Goal: Task Accomplishment & Management: Use online tool/utility

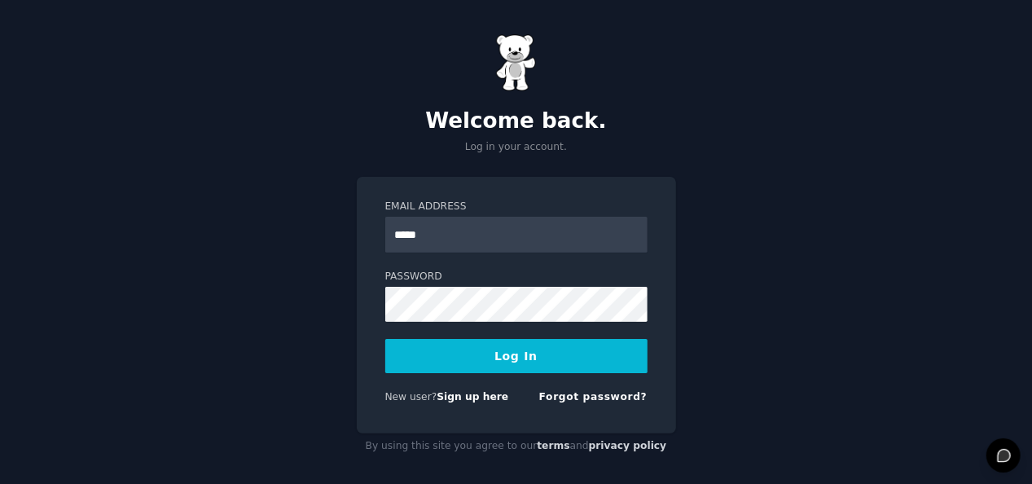
type input "**********"
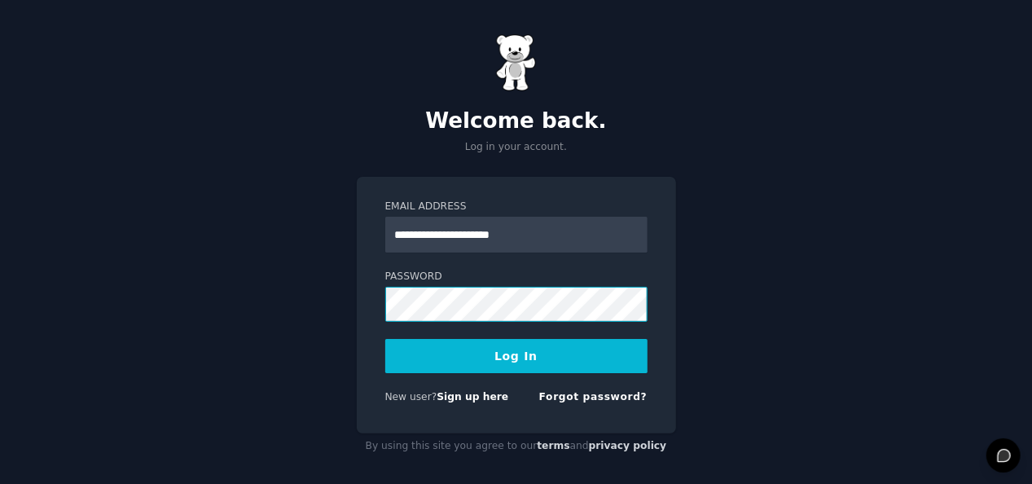
click at [385, 339] on button "Log In" at bounding box center [516, 356] width 262 height 34
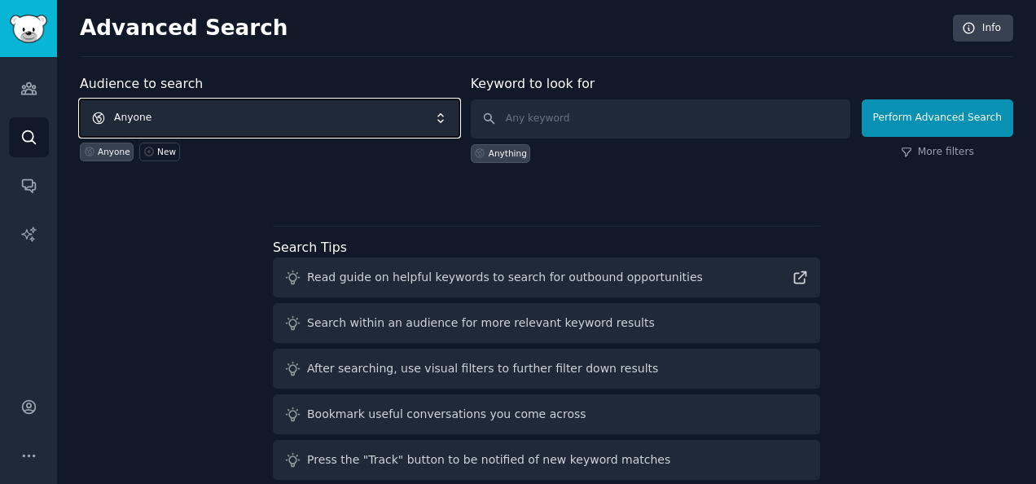
click at [266, 106] on span "Anyone" at bounding box center [270, 117] width 380 height 37
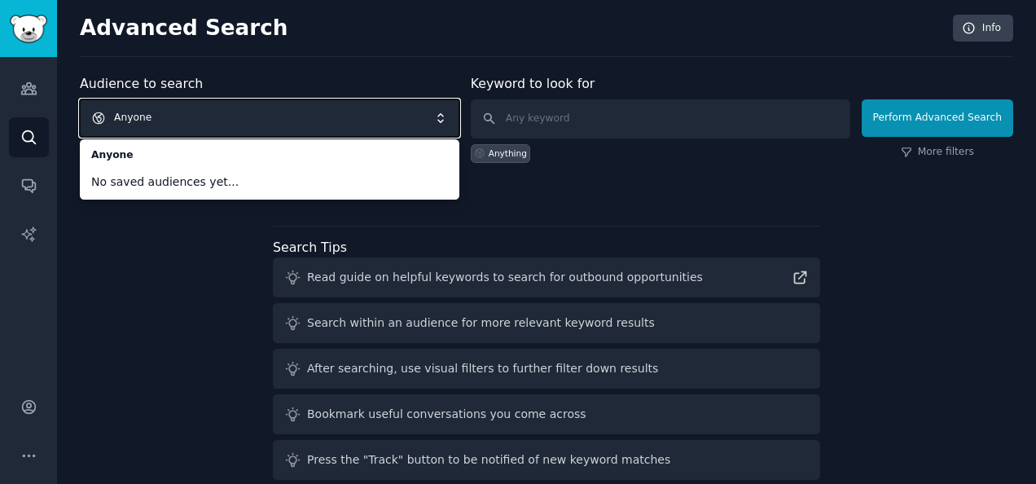
click at [197, 111] on span "Anyone" at bounding box center [270, 117] width 380 height 37
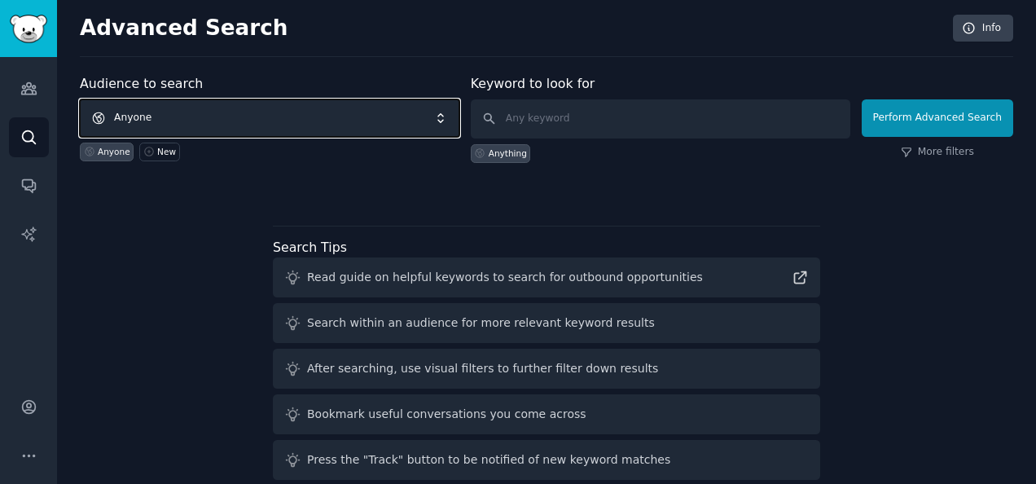
click at [197, 111] on span "Anyone" at bounding box center [270, 117] width 380 height 37
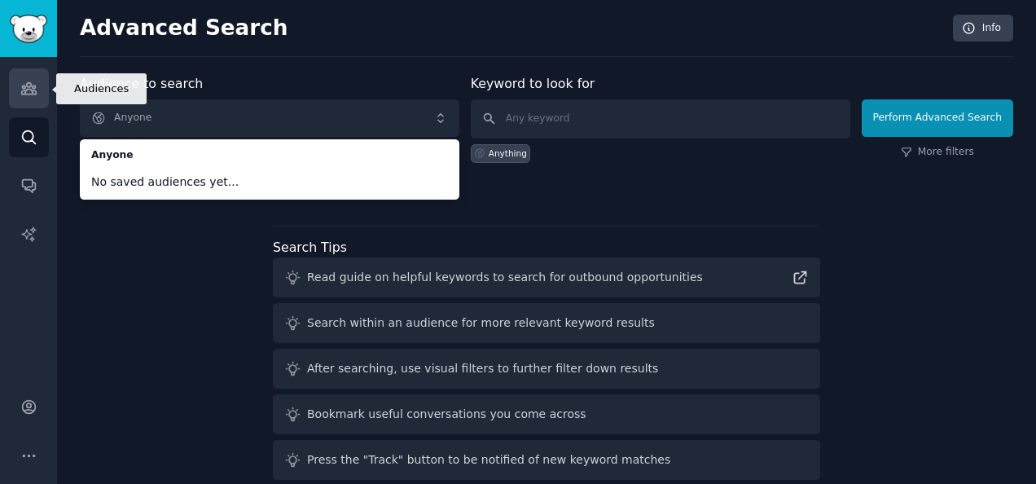
click at [36, 99] on link "Audiences" at bounding box center [29, 88] width 40 height 40
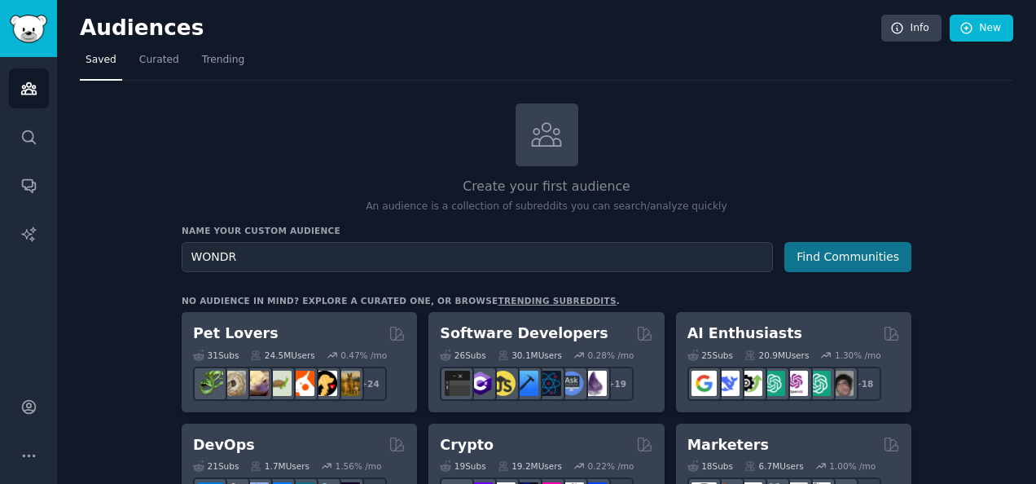
type input "WONDR"
click at [878, 258] on button "Find Communities" at bounding box center [847, 257] width 127 height 30
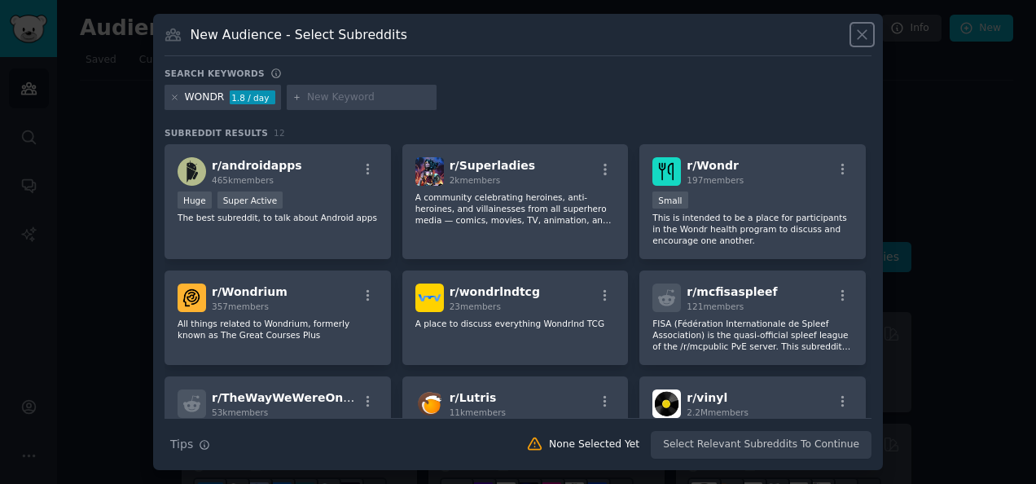
click at [863, 31] on icon at bounding box center [862, 34] width 17 height 17
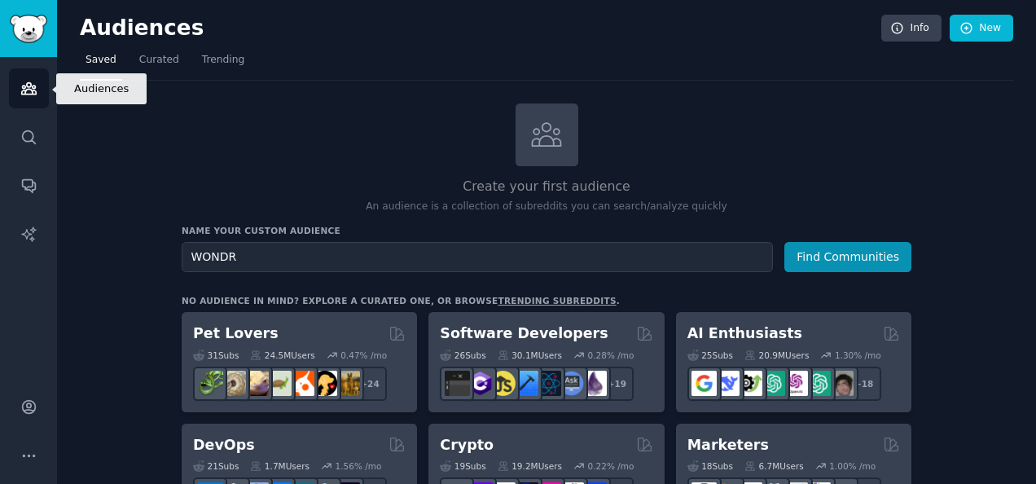
click at [34, 88] on icon "Sidebar" at bounding box center [28, 88] width 15 height 11
click at [36, 31] on img "Sidebar" at bounding box center [28, 29] width 37 height 29
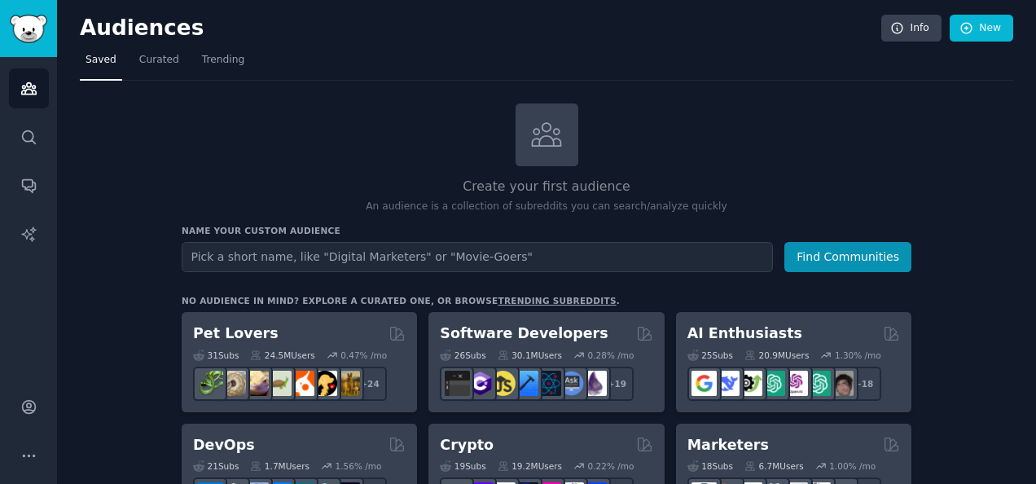
click at [538, 141] on icon at bounding box center [546, 134] width 34 height 34
click at [1000, 31] on link "New" at bounding box center [982, 29] width 64 height 28
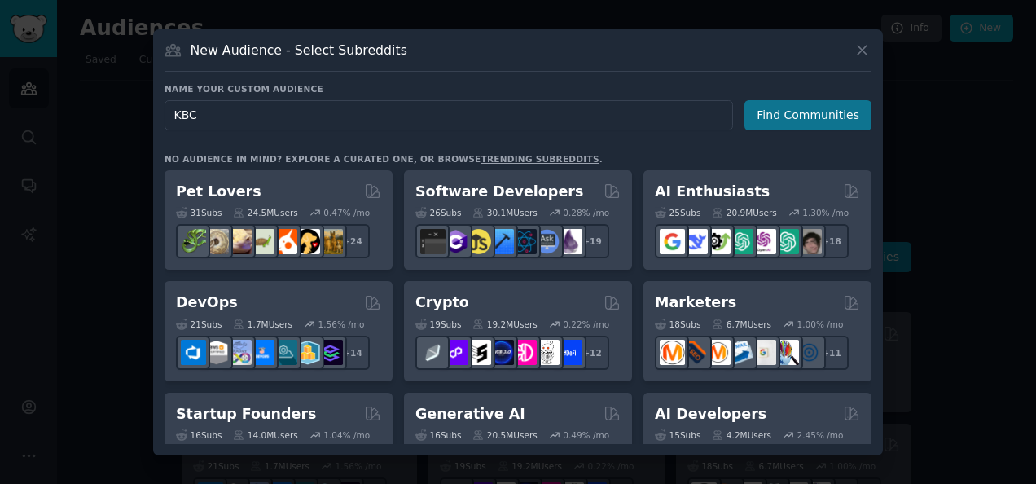
type input "KBC"
click at [769, 103] on button "Find Communities" at bounding box center [808, 115] width 127 height 30
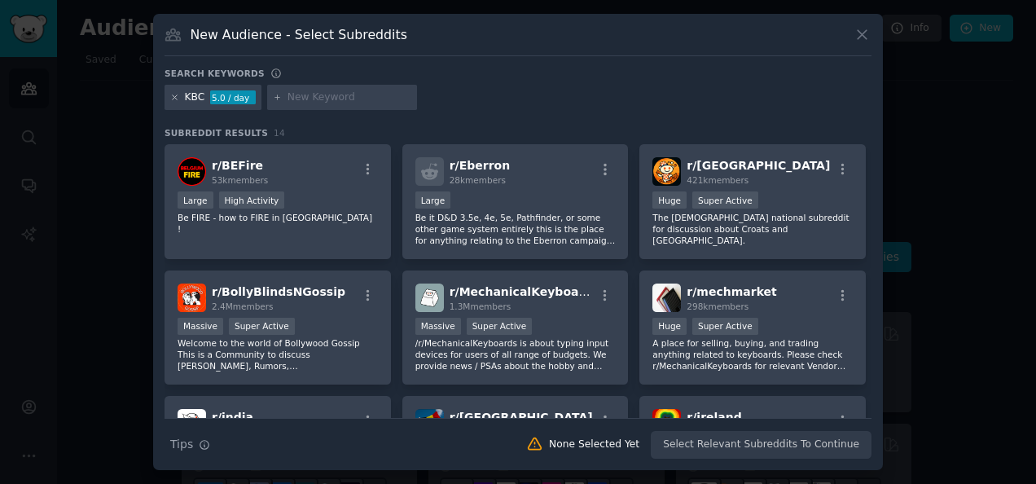
click at [172, 96] on icon at bounding box center [174, 97] width 9 height 9
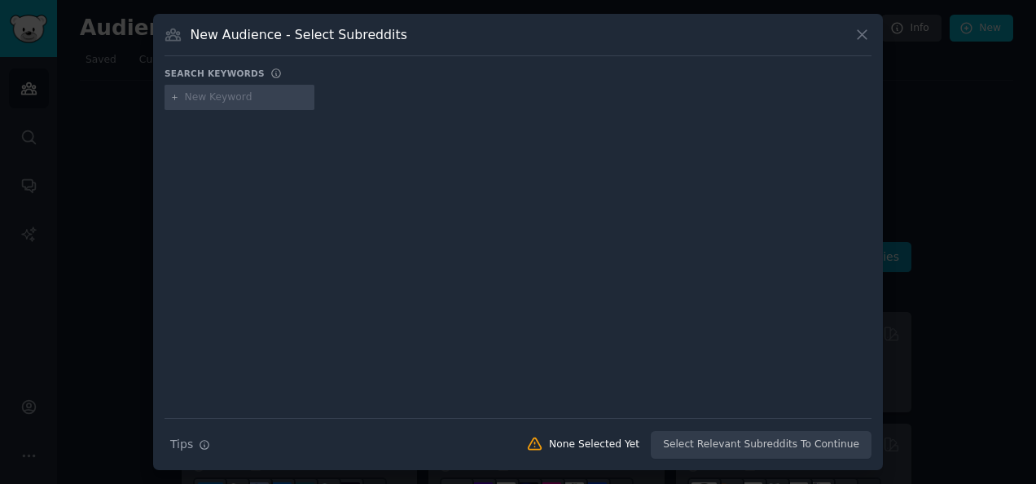
click at [205, 99] on input "text" at bounding box center [247, 97] width 124 height 15
type input "coca cola zero"
